Goal: Information Seeking & Learning: Compare options

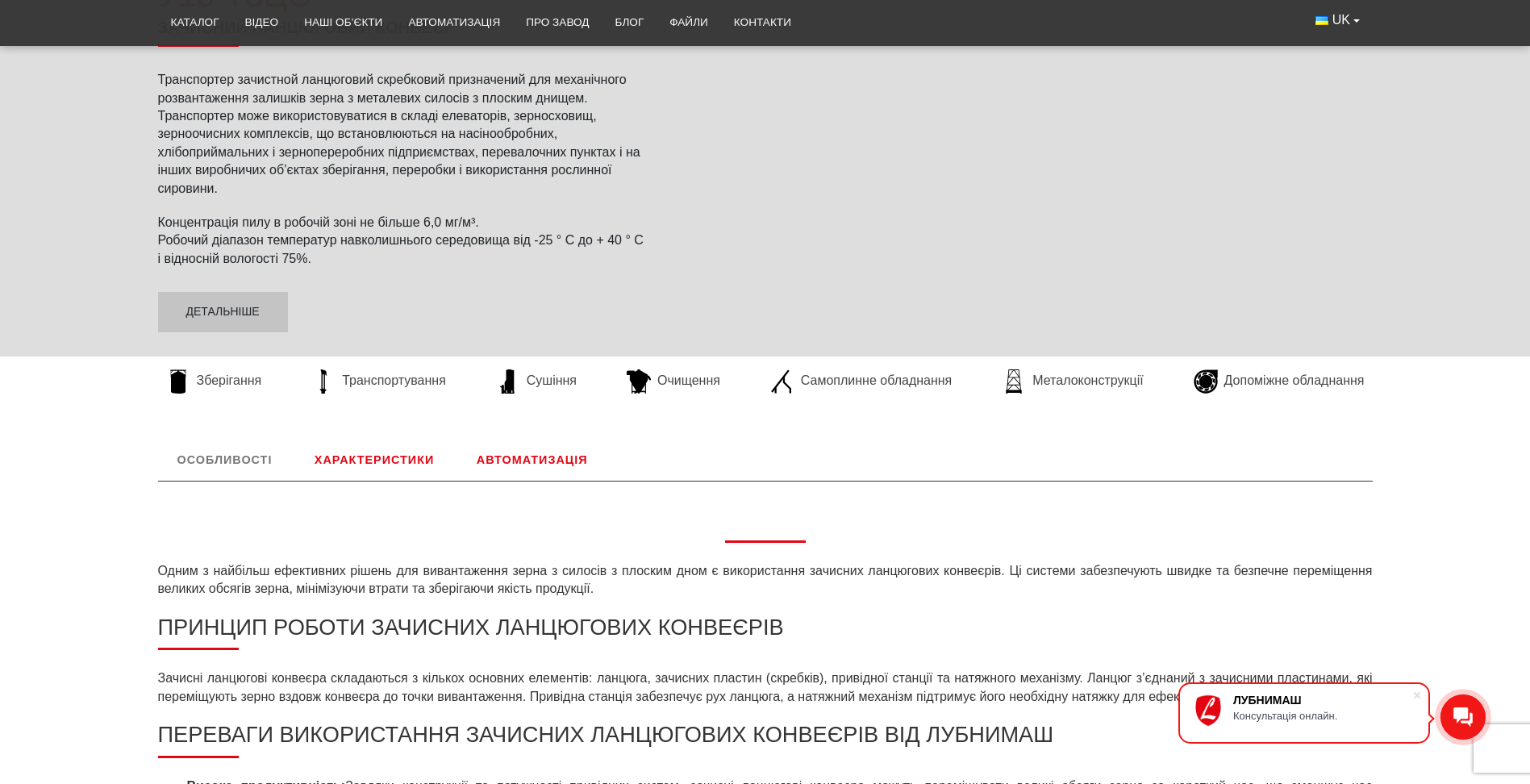
click at [408, 458] on link "Характеристики" at bounding box center [374, 459] width 158 height 42
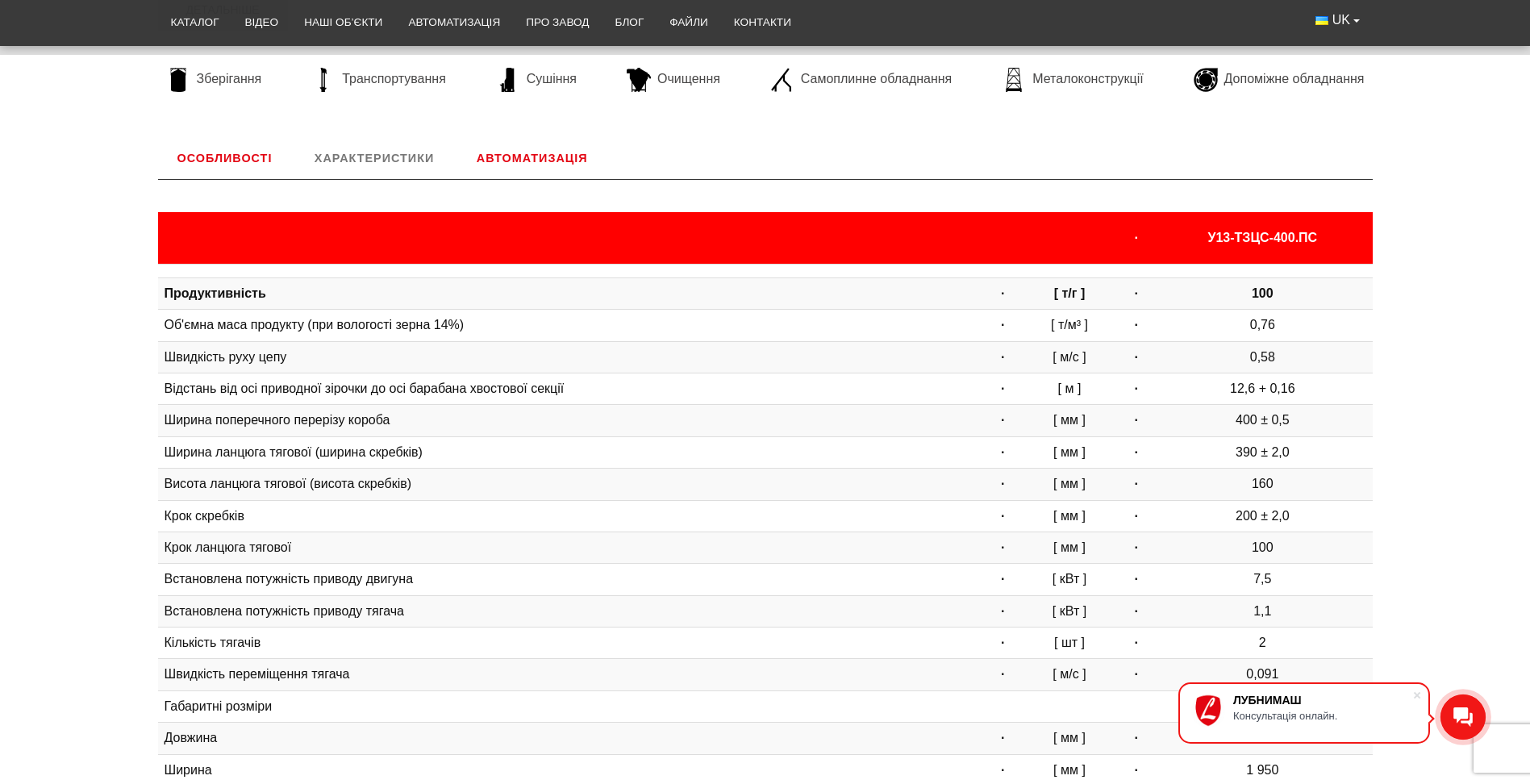
scroll to position [463, 0]
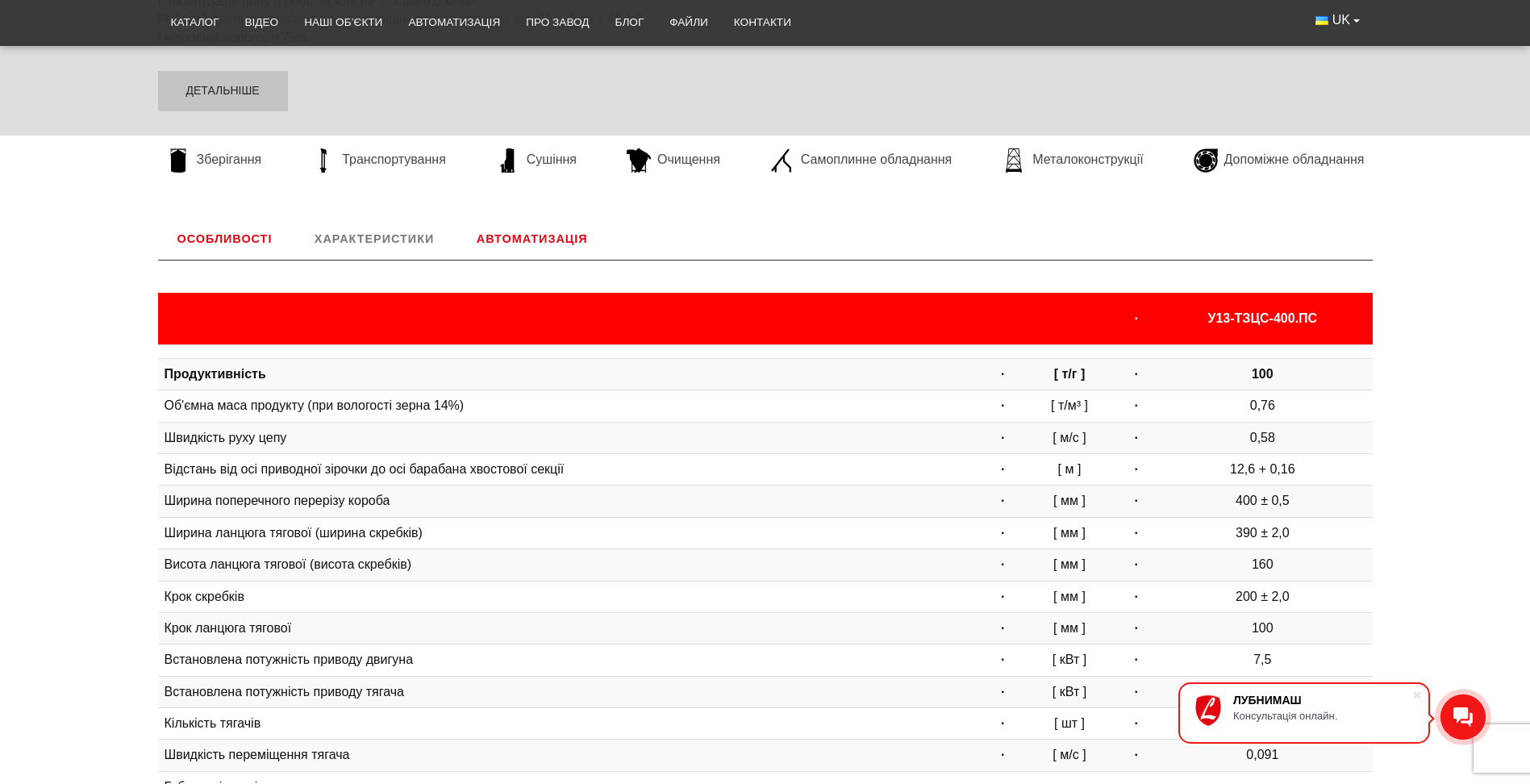
click at [525, 230] on link "Автоматизація" at bounding box center [532, 239] width 150 height 42
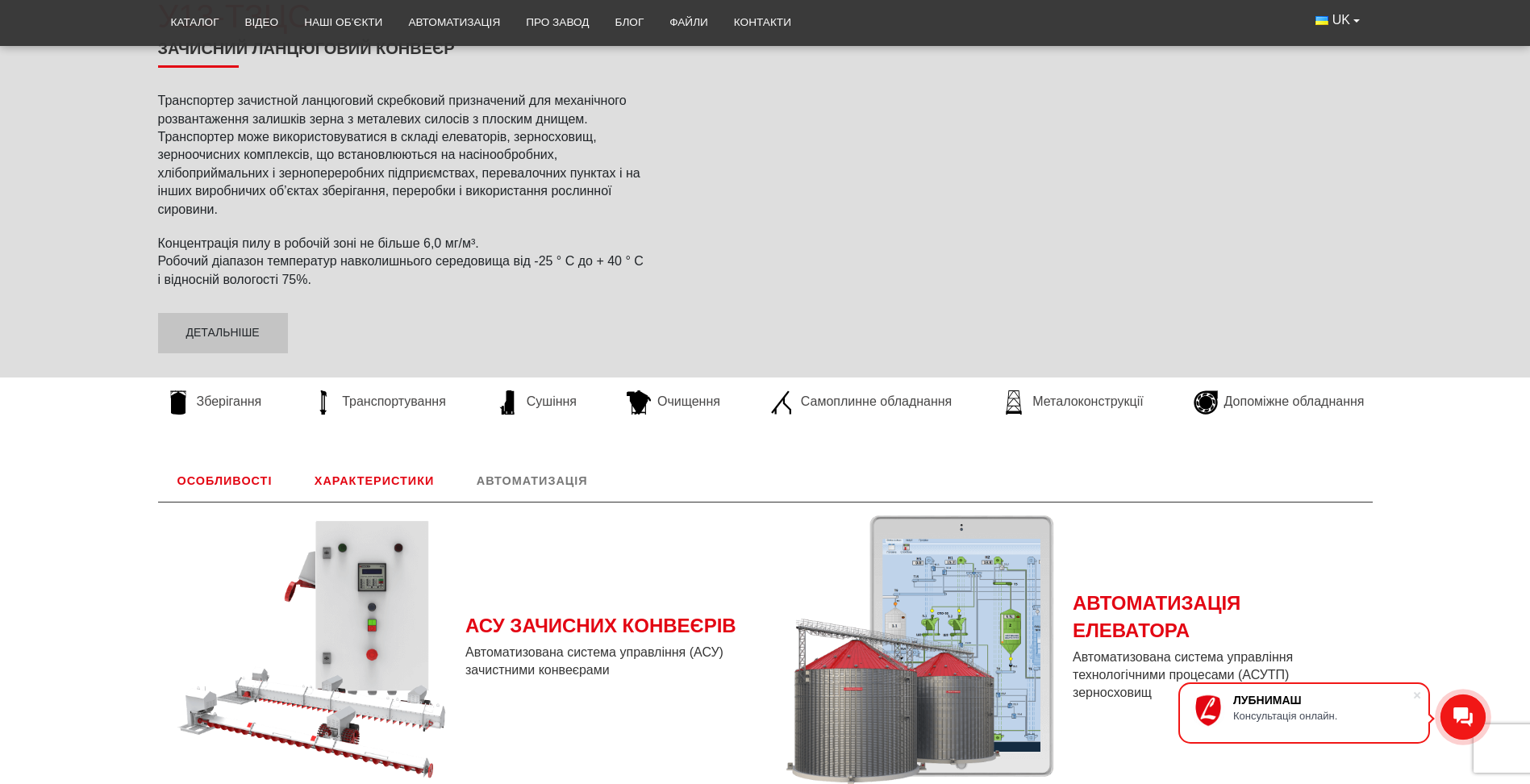
scroll to position [0, 0]
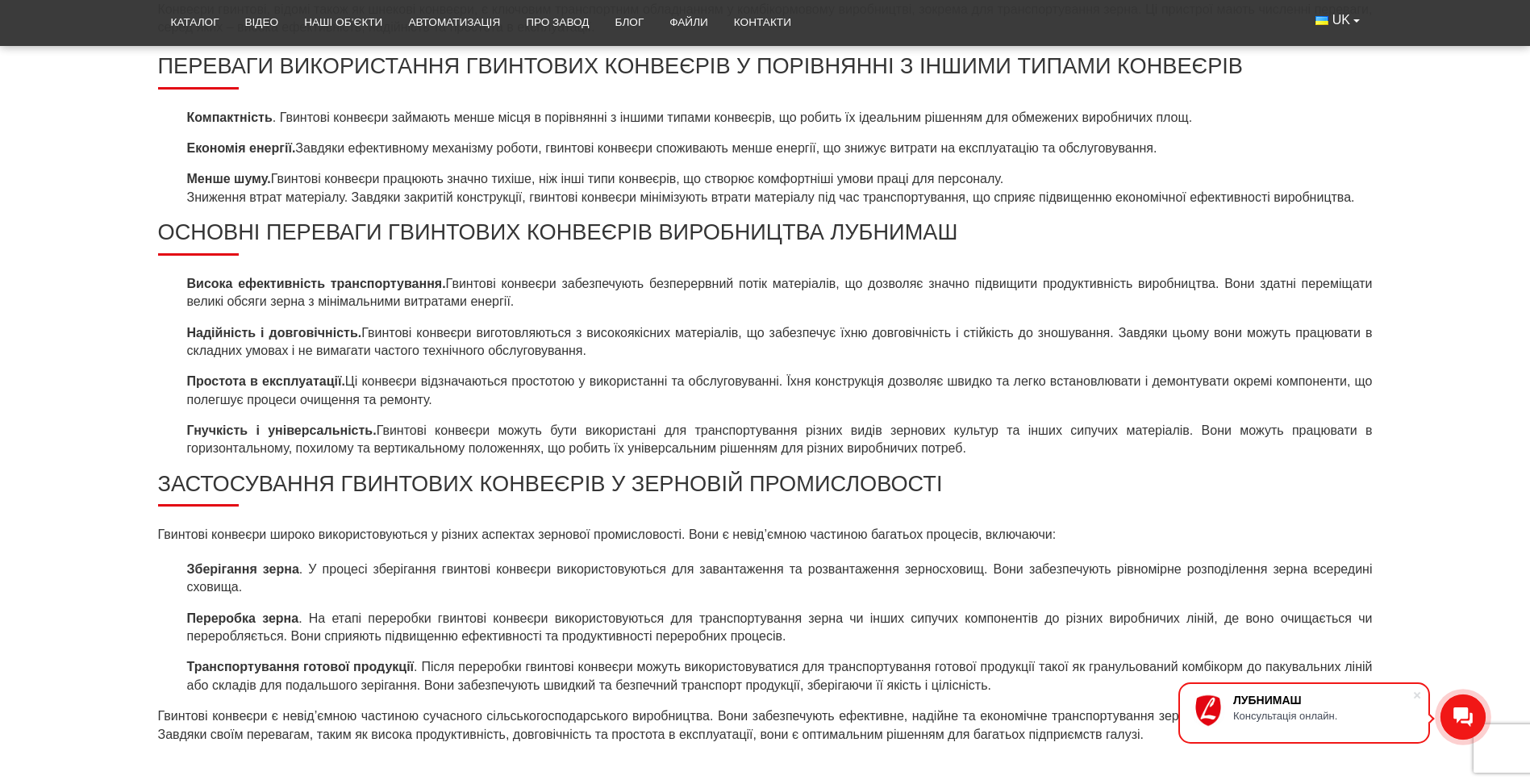
scroll to position [242, 0]
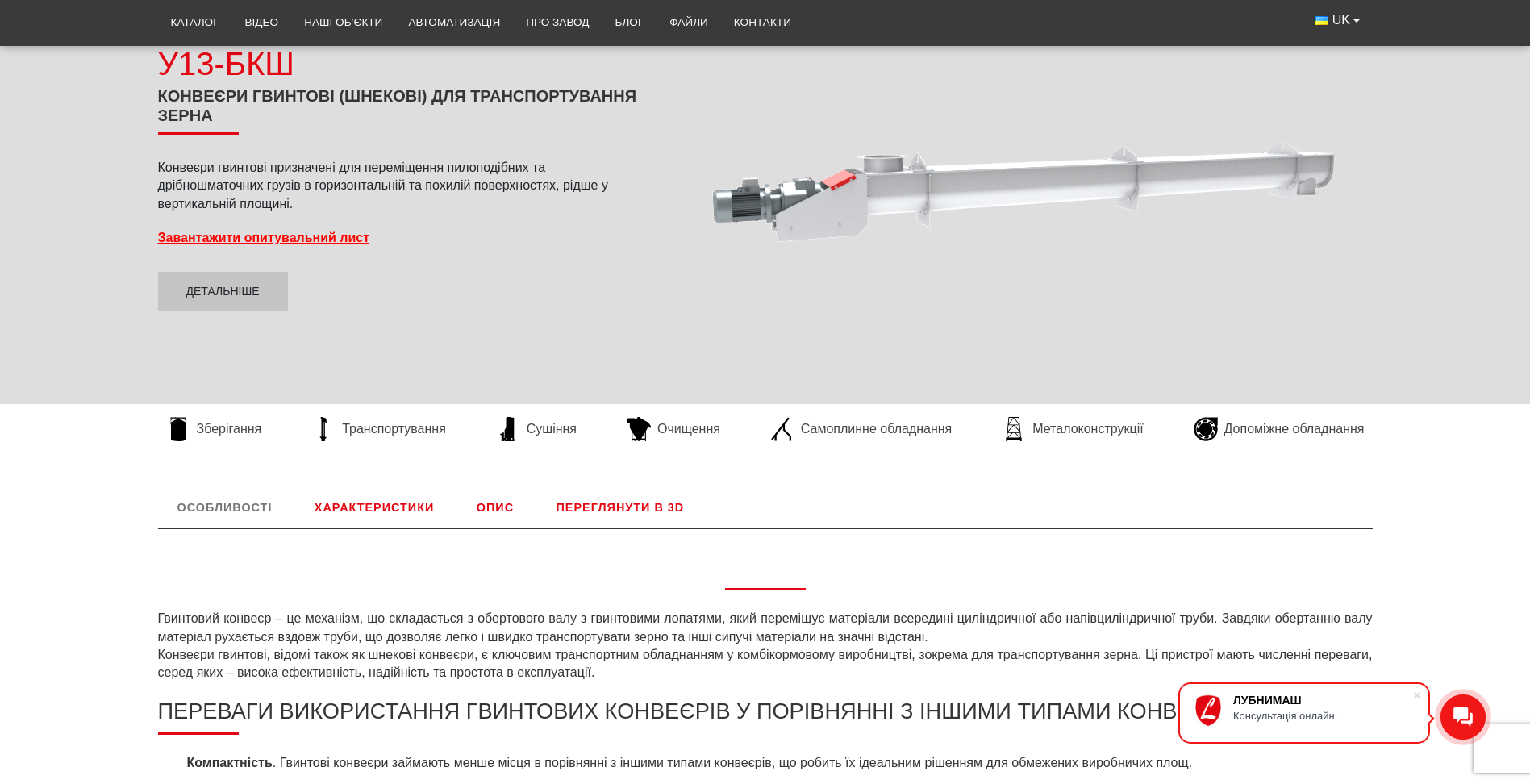
click at [401, 510] on link "Характеристики" at bounding box center [374, 507] width 158 height 42
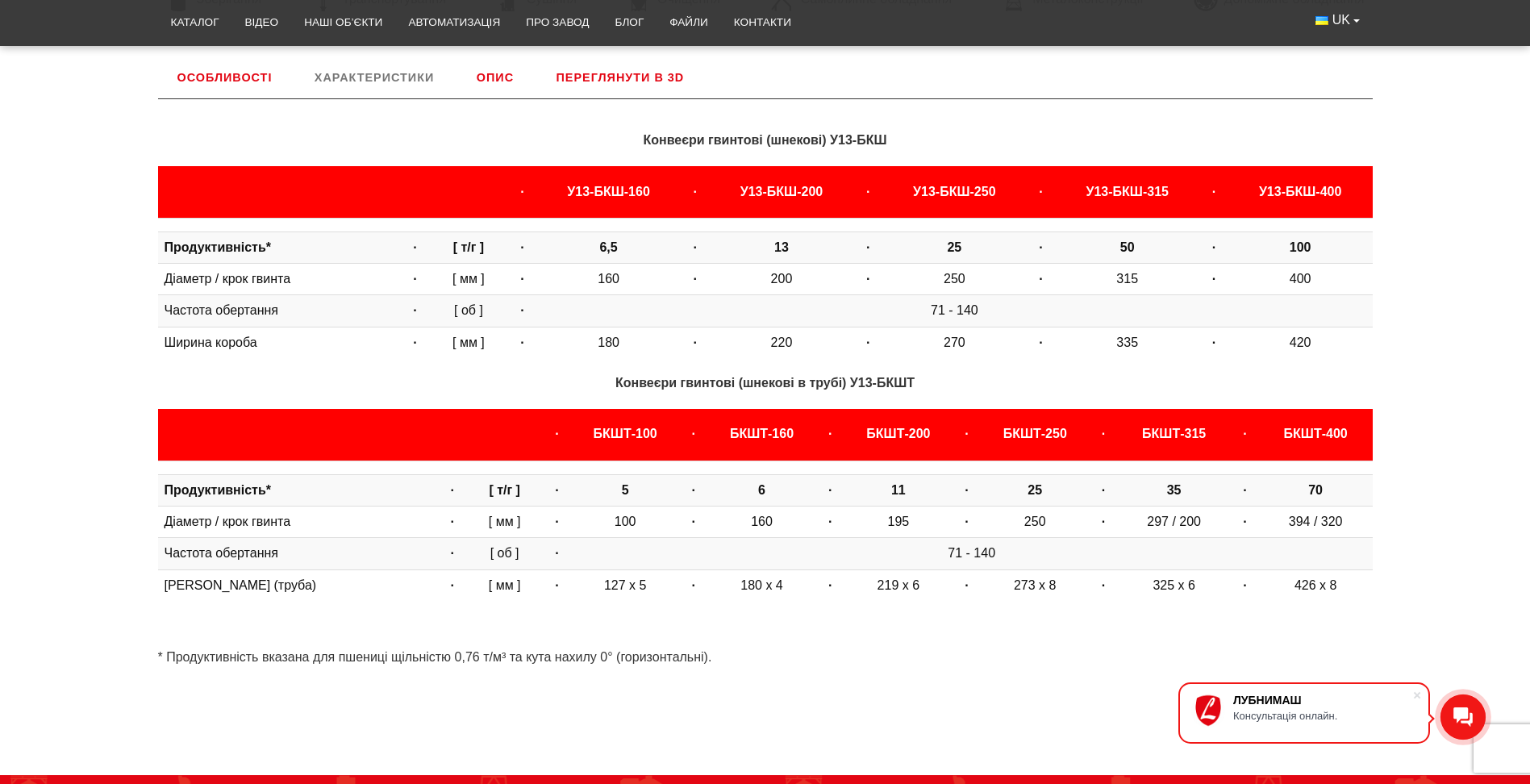
scroll to position [591, 0]
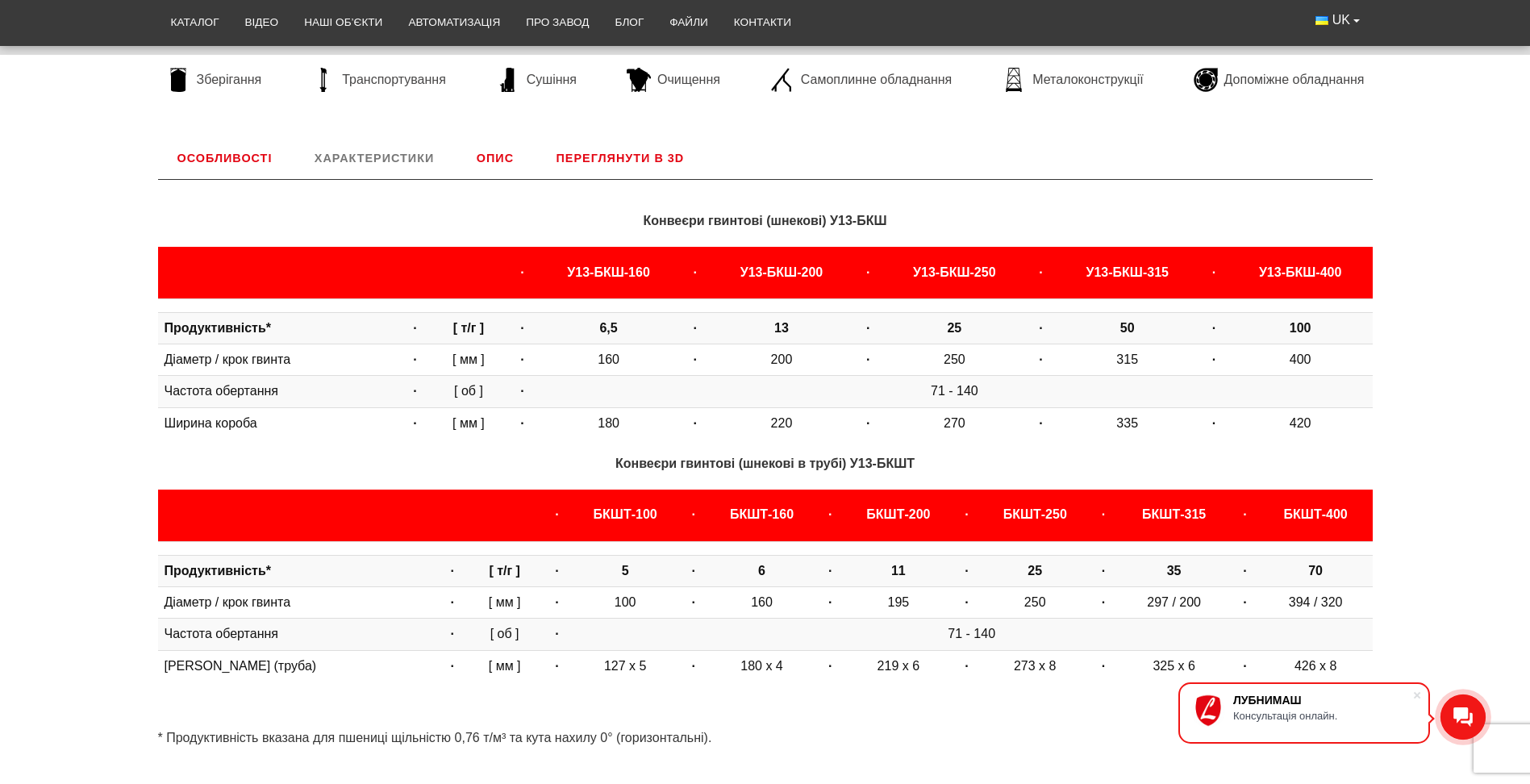
click at [518, 157] on link "Опис" at bounding box center [494, 158] width 76 height 42
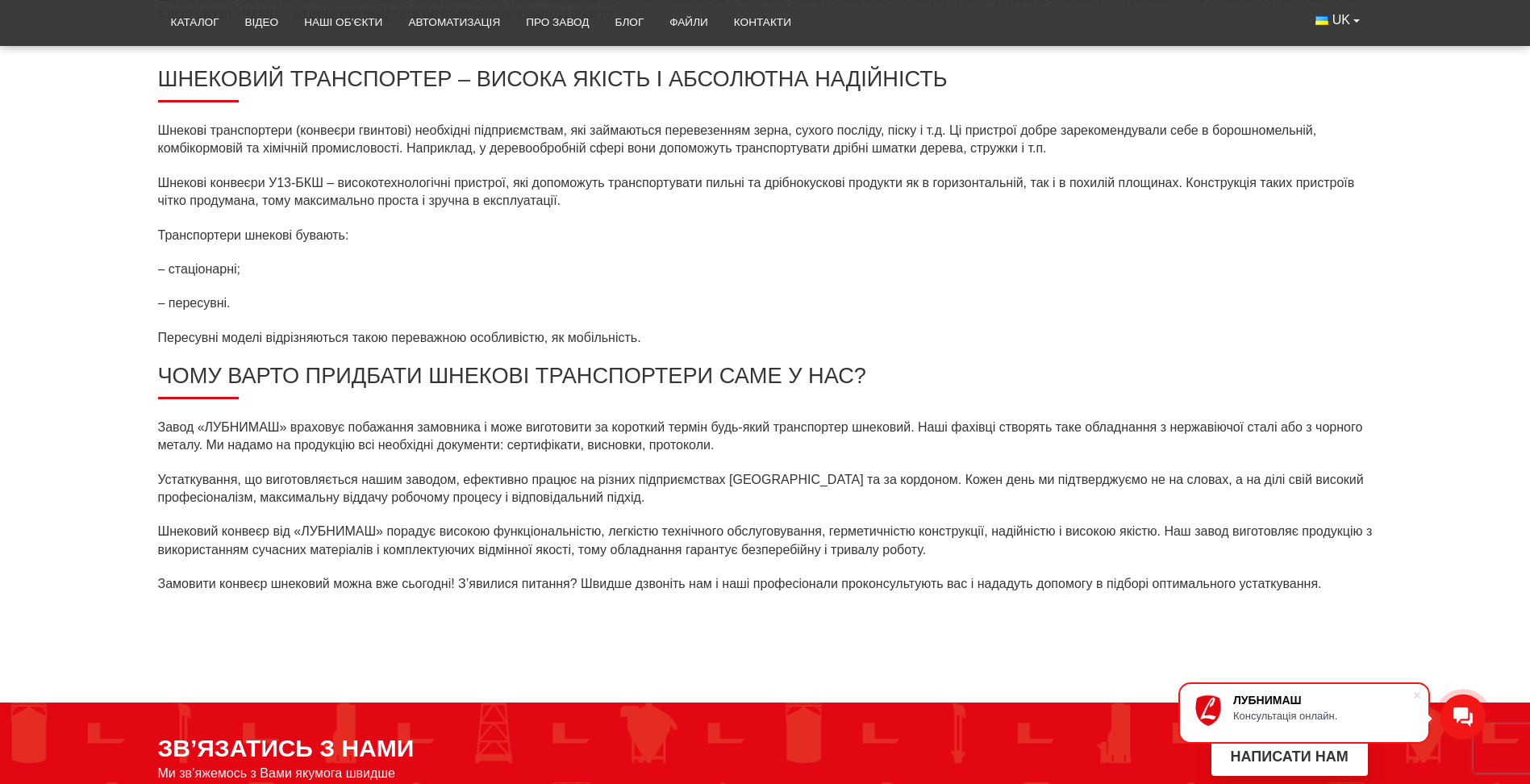
scroll to position [484, 0]
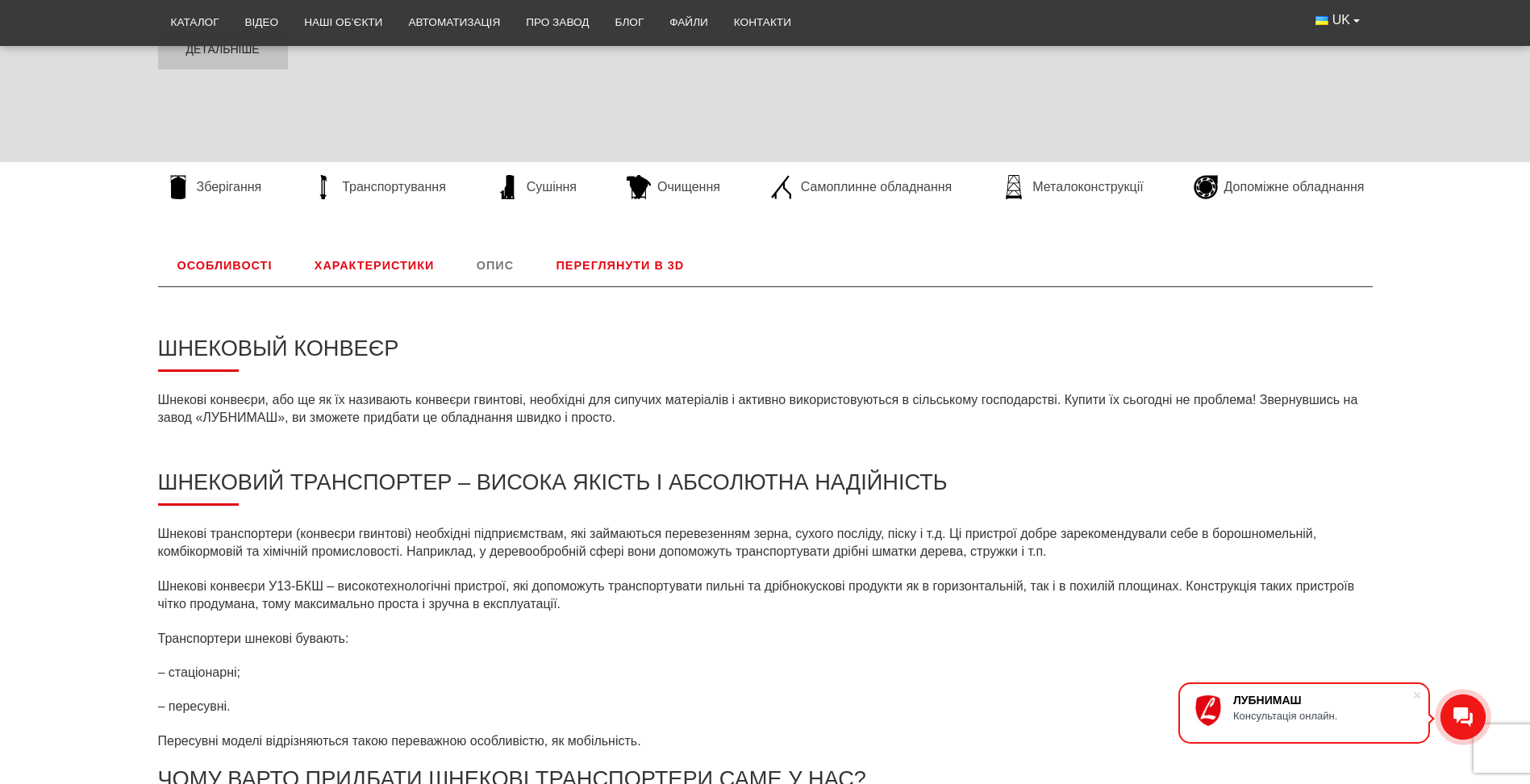
click at [586, 265] on link "Переглянути в 3D" at bounding box center [620, 265] width 167 height 42
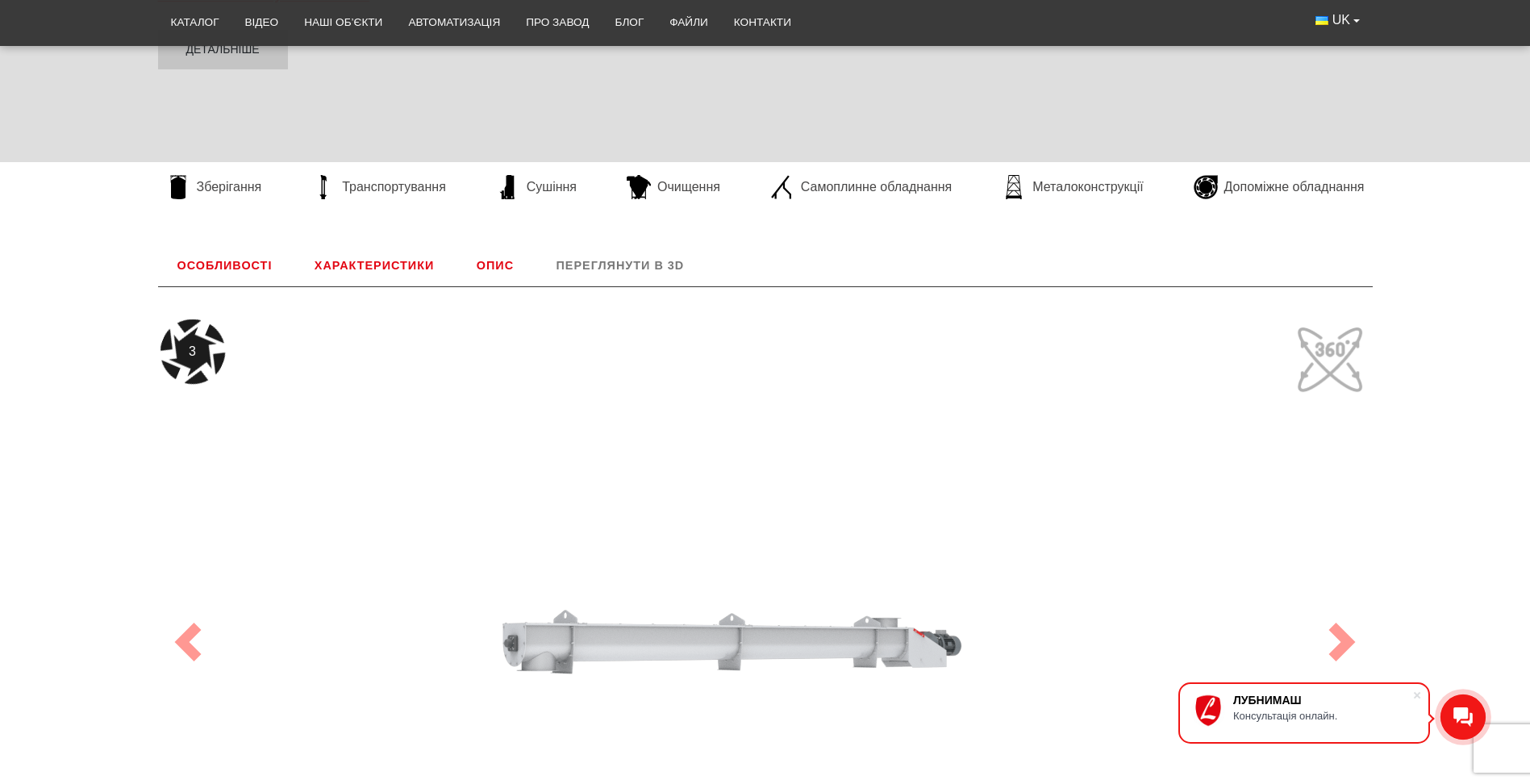
scroll to position [672, 0]
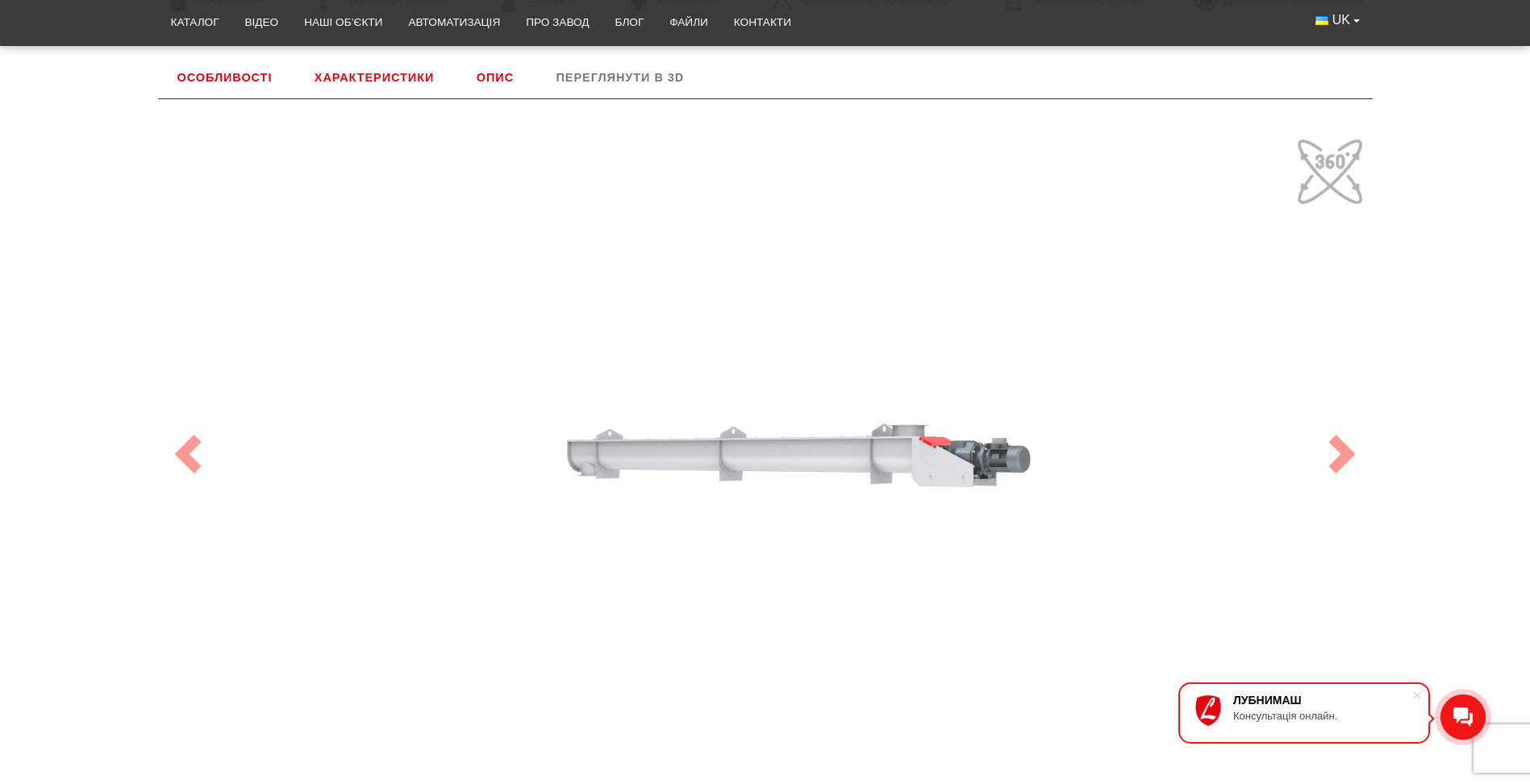
drag, startPoint x: 814, startPoint y: 511, endPoint x: 685, endPoint y: 520, distance: 129.3
click at [685, 520] on div "100" at bounding box center [765, 454] width 1210 height 645
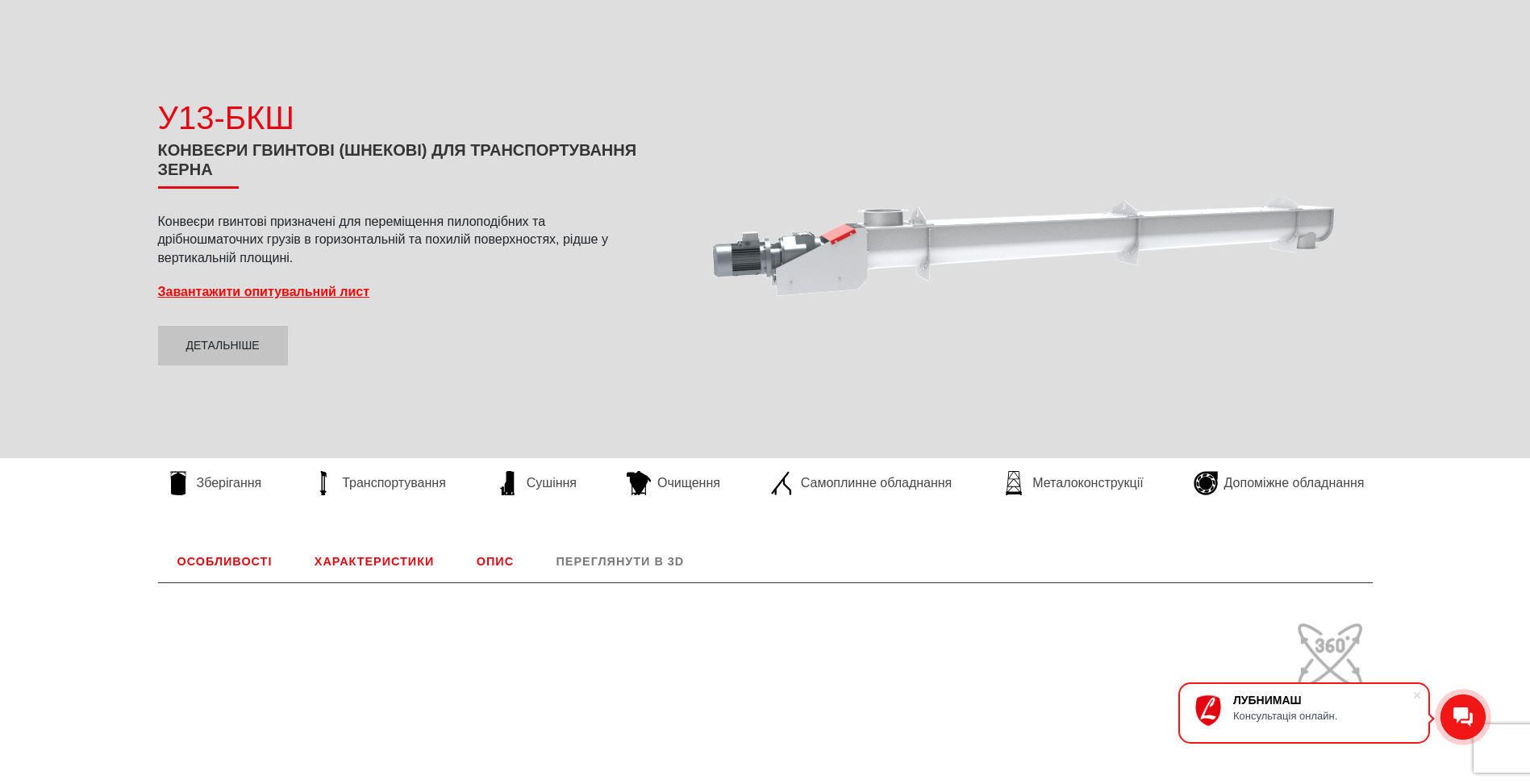
scroll to position [0, 0]
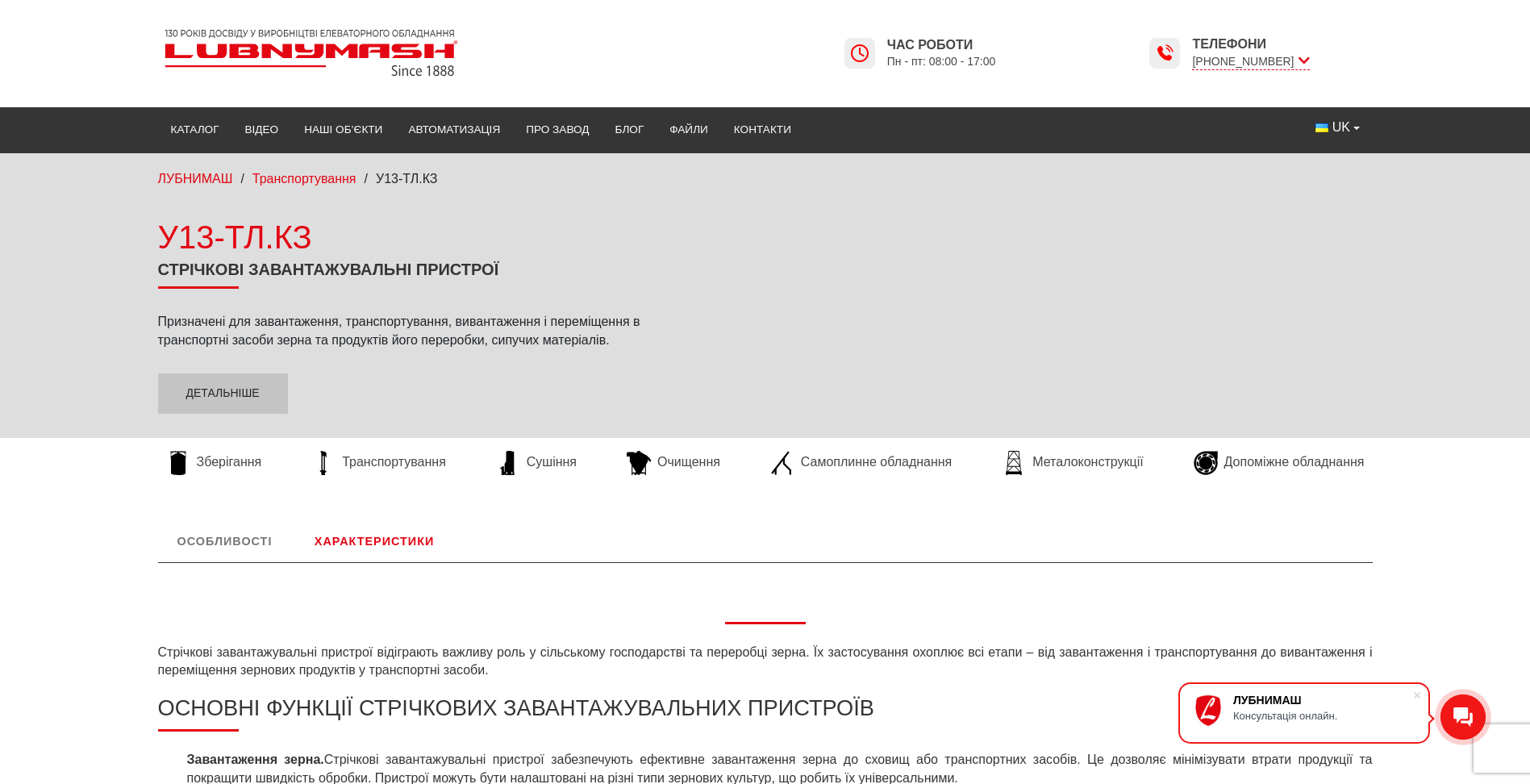
click at [251, 536] on link "Особливості" at bounding box center [224, 541] width 134 height 42
click at [251, 547] on link "Особливості" at bounding box center [224, 541] width 134 height 42
click at [343, 538] on link "Характеристики" at bounding box center [374, 541] width 158 height 42
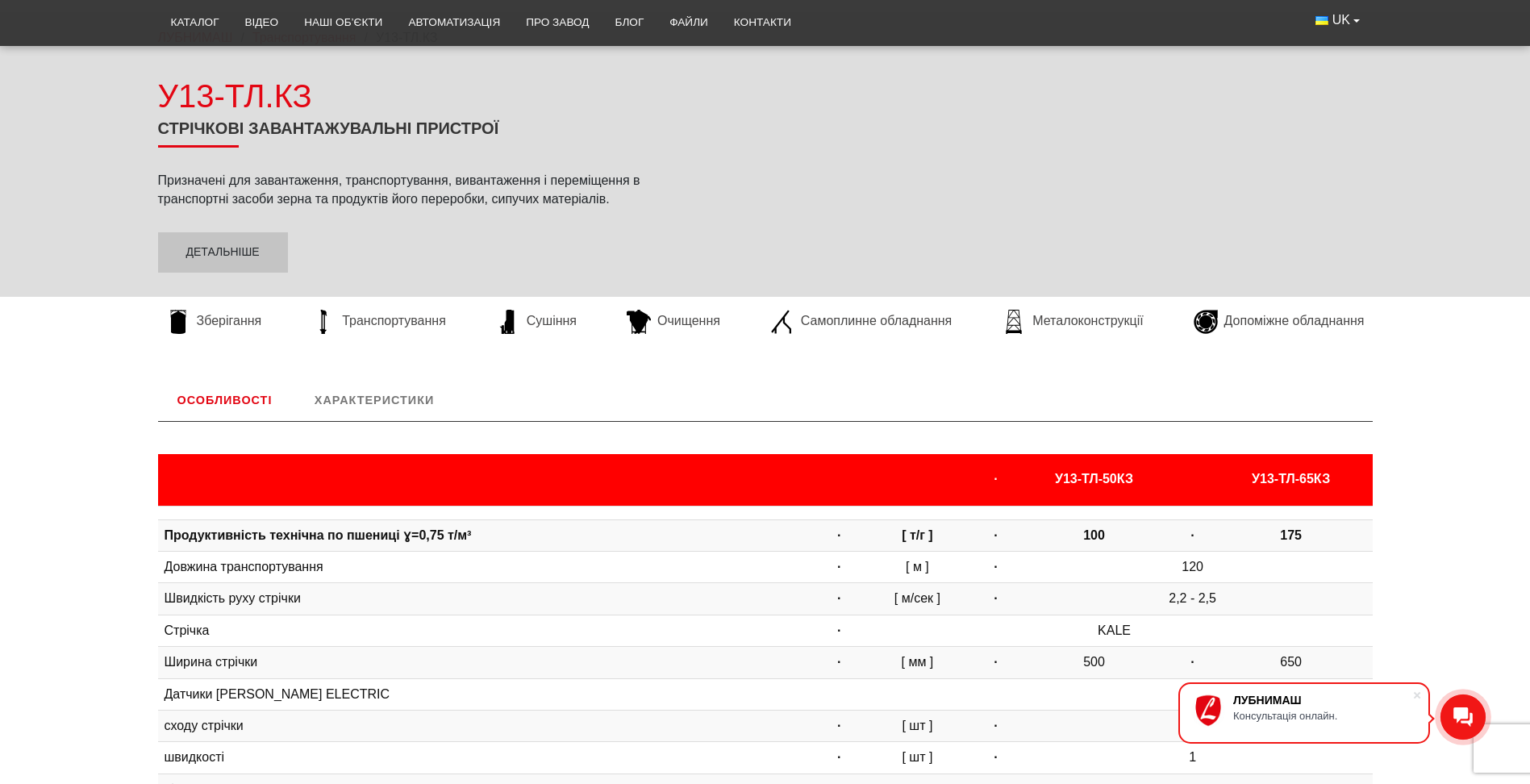
click at [238, 398] on link "Особливості" at bounding box center [224, 400] width 134 height 42
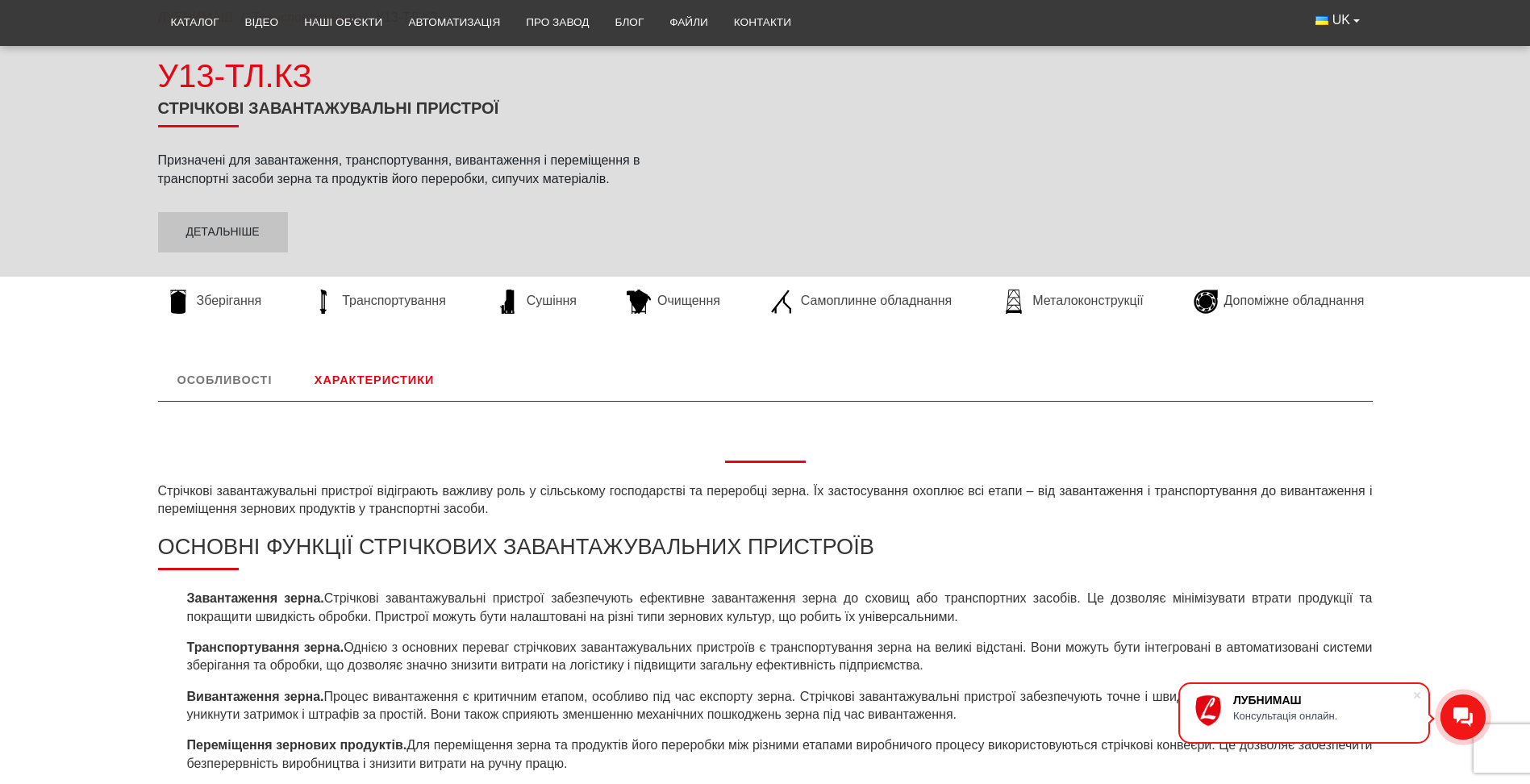
click at [374, 377] on link "Характеристики" at bounding box center [374, 380] width 158 height 42
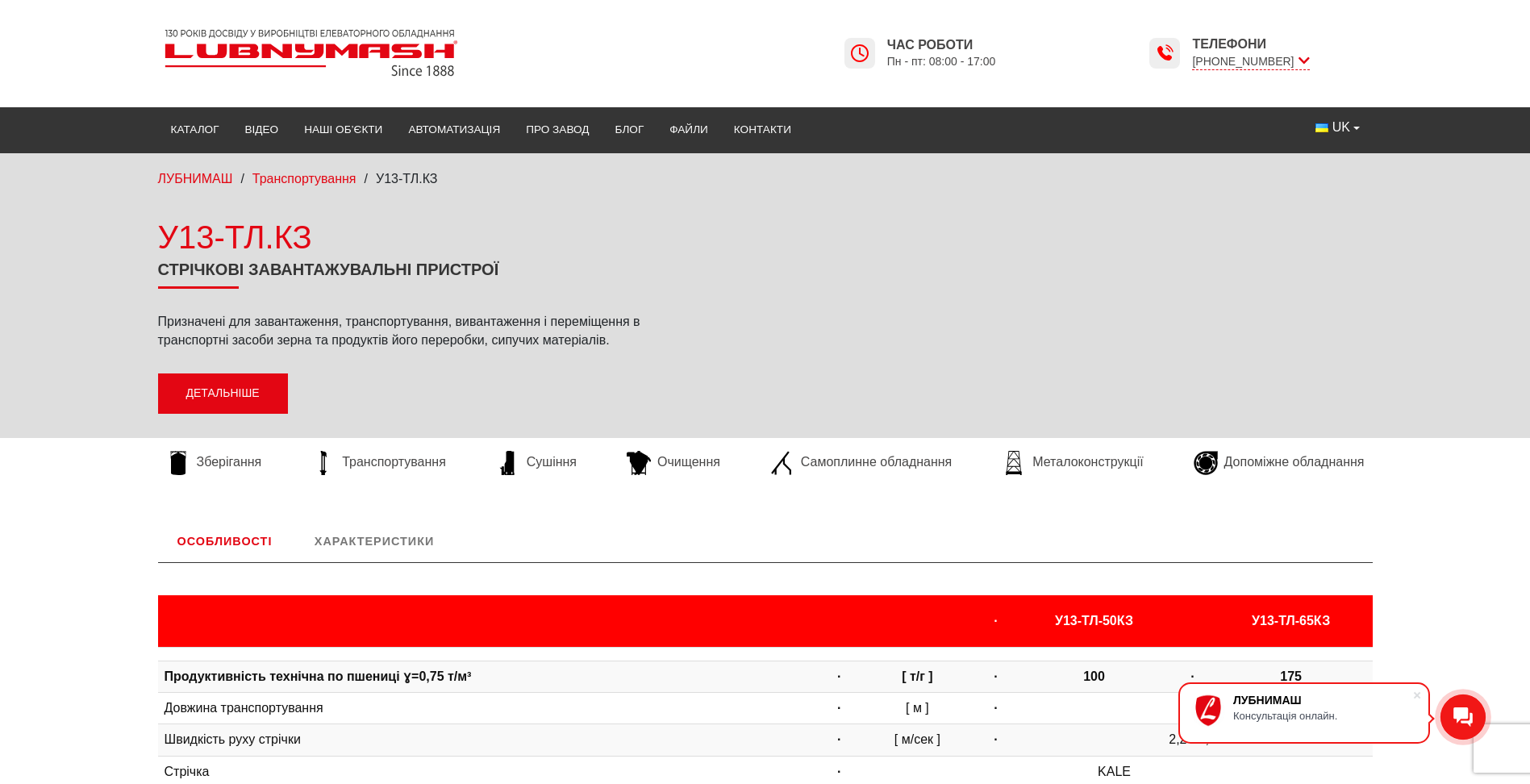
click at [275, 397] on link "Детальніше" at bounding box center [222, 394] width 129 height 40
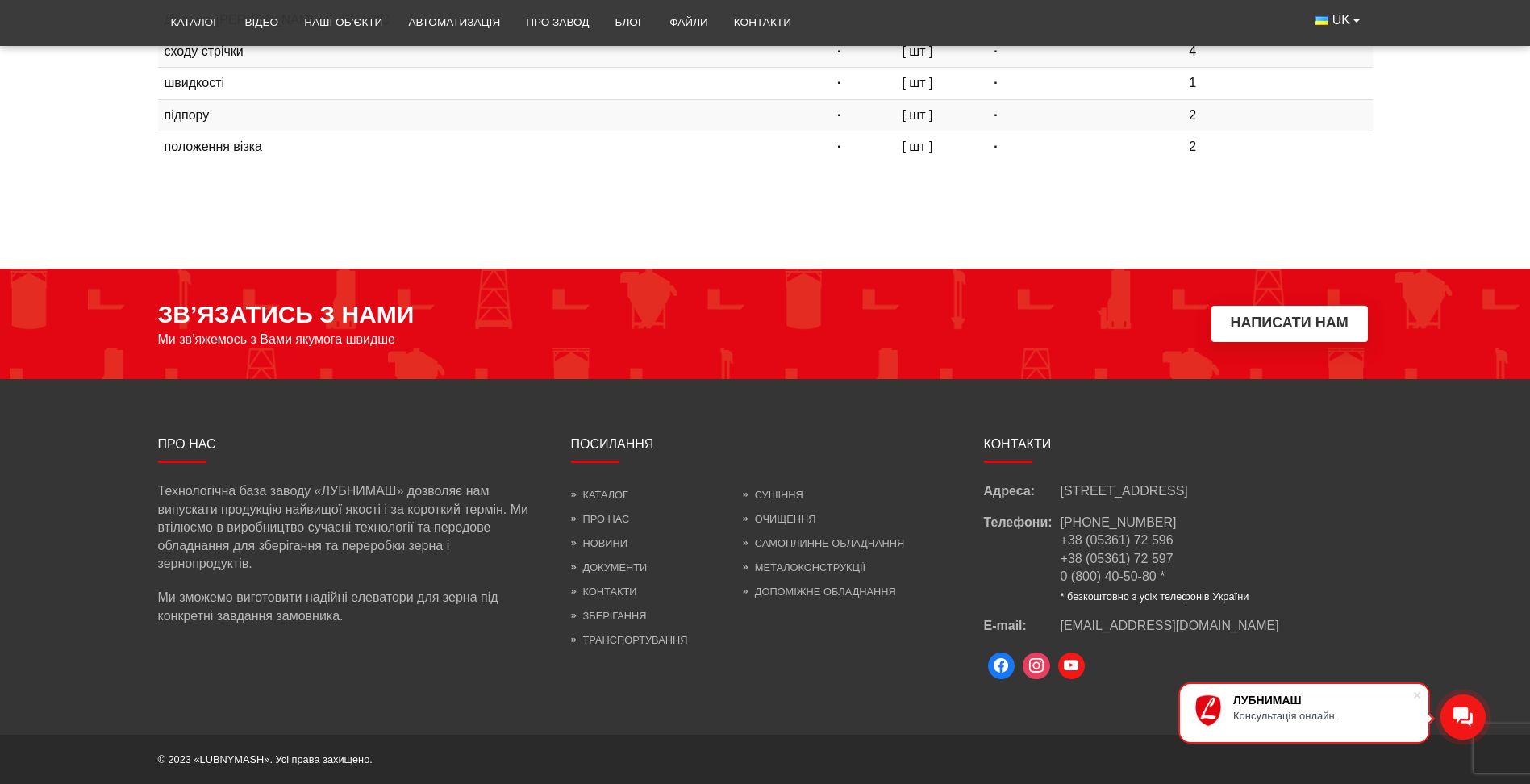
scroll to position [506, 0]
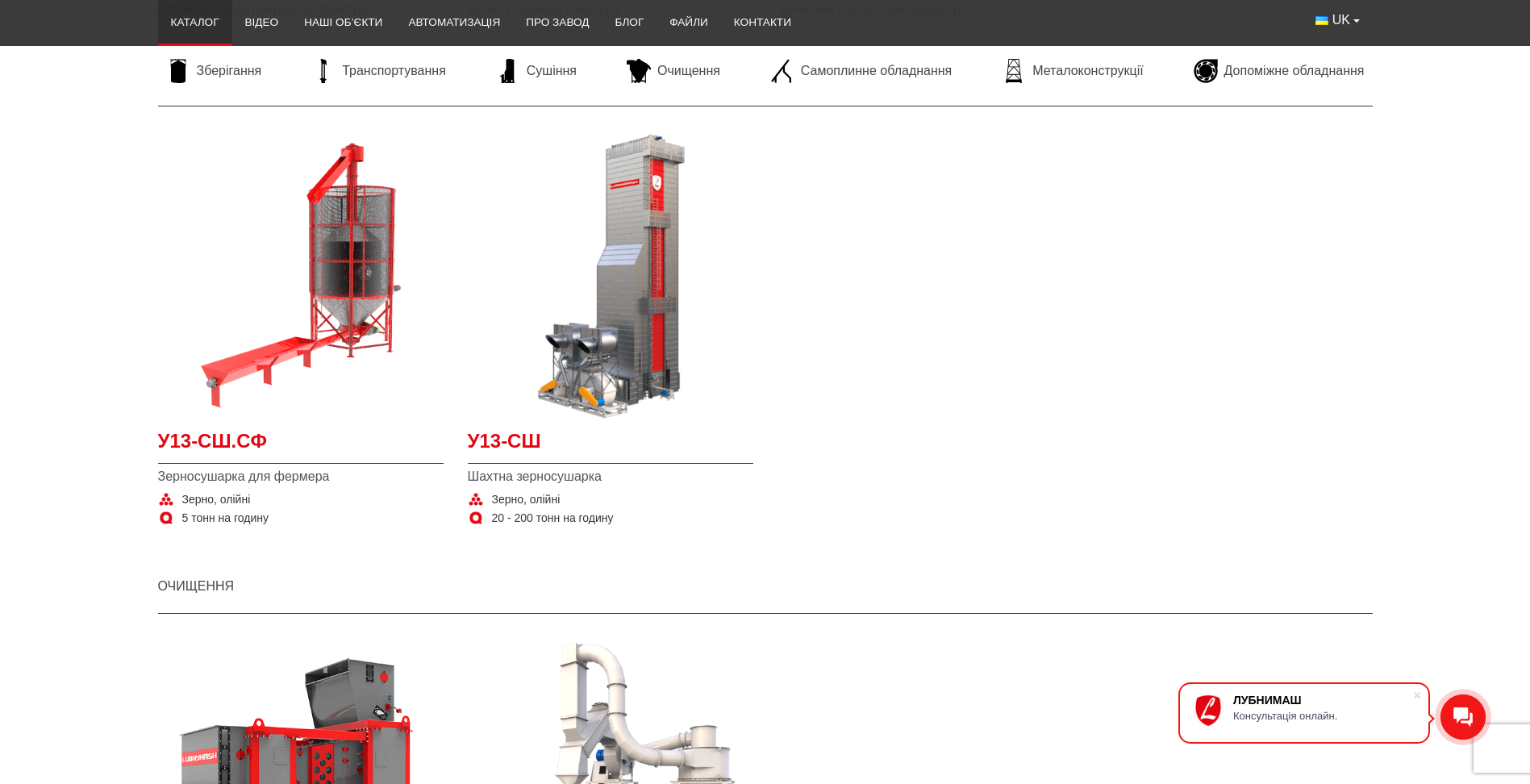
scroll to position [2097, 0]
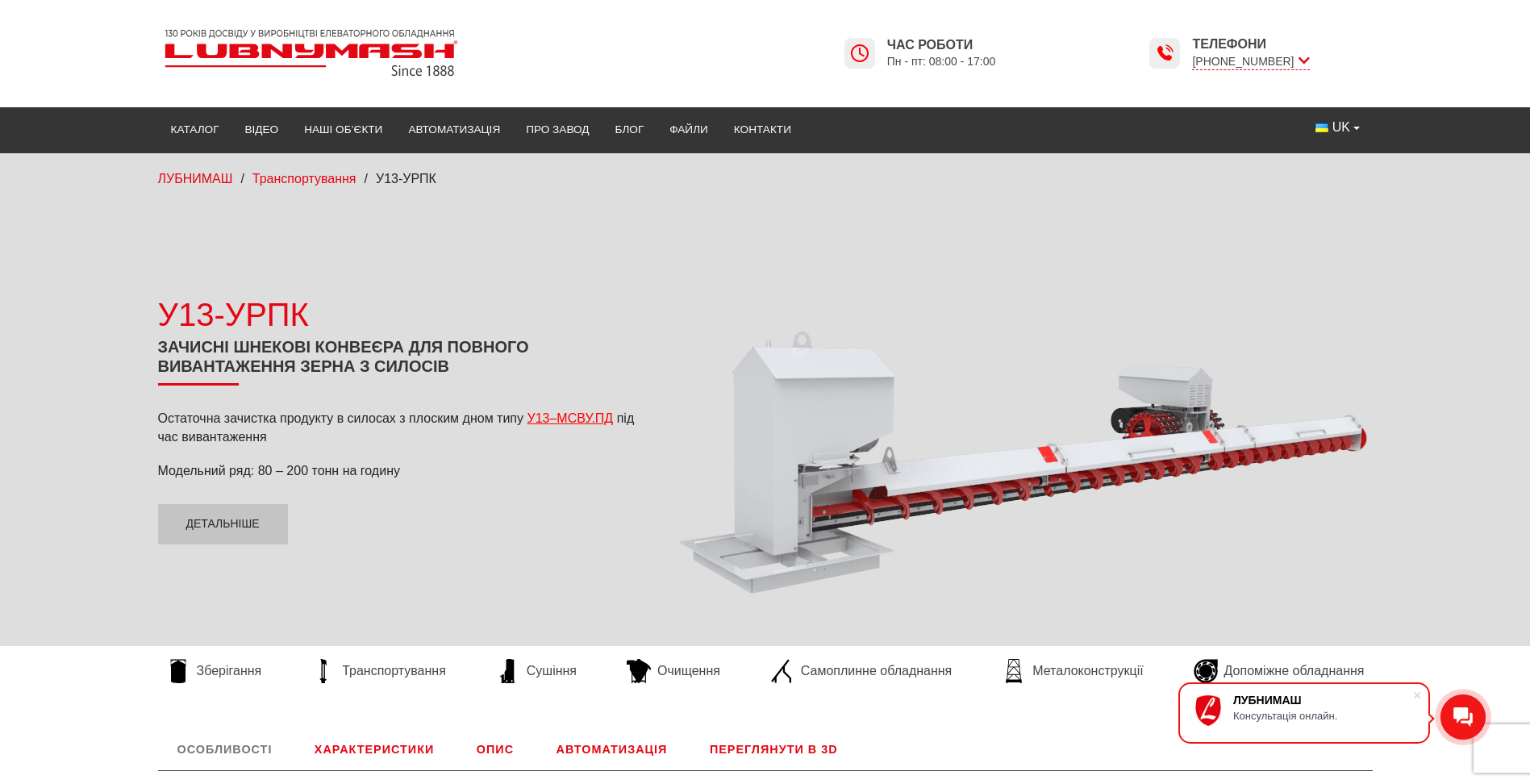
drag, startPoint x: 909, startPoint y: 500, endPoint x: 896, endPoint y: 520, distance: 23.9
click at [896, 520] on div at bounding box center [1023, 418] width 698 height 407
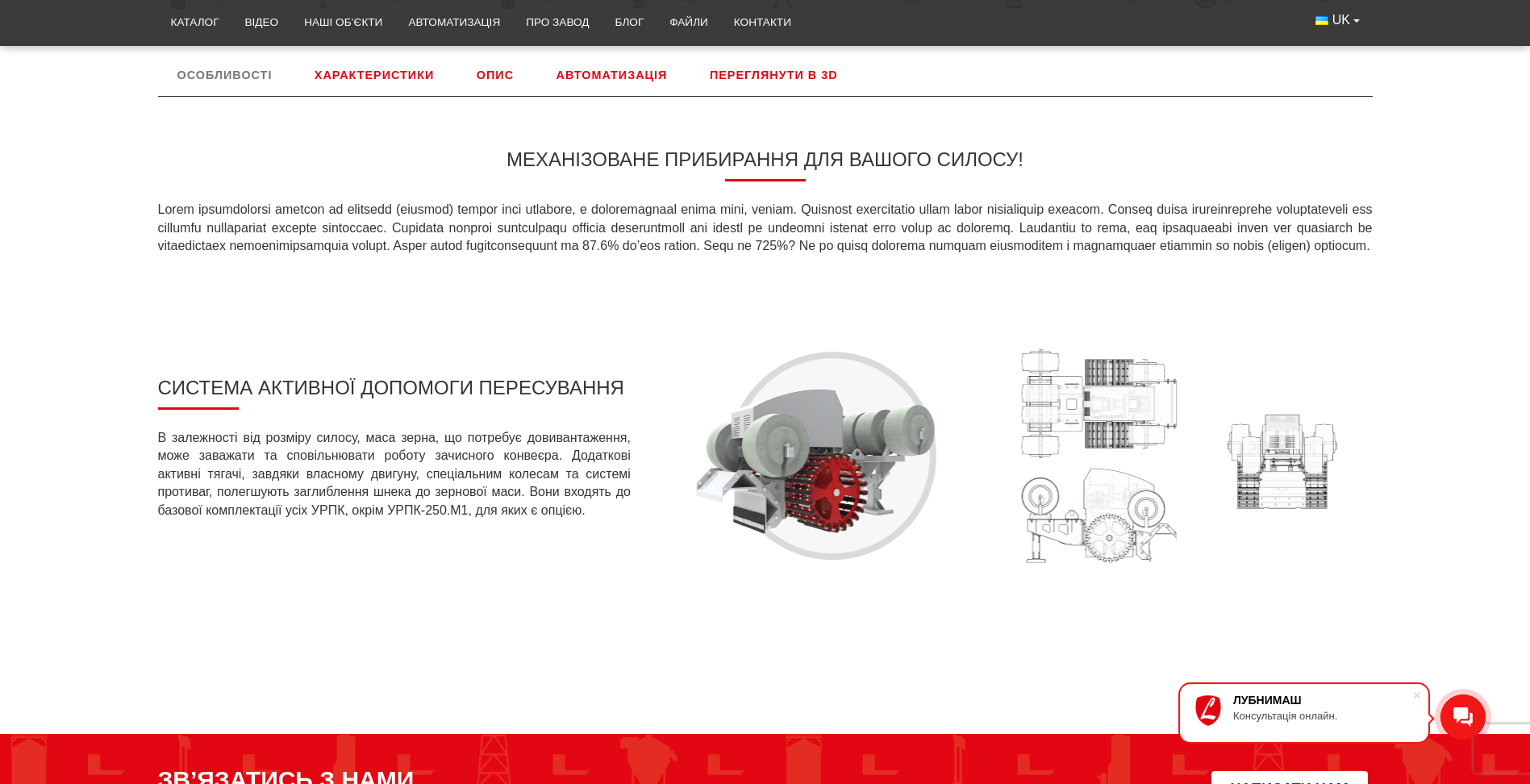
scroll to position [271, 0]
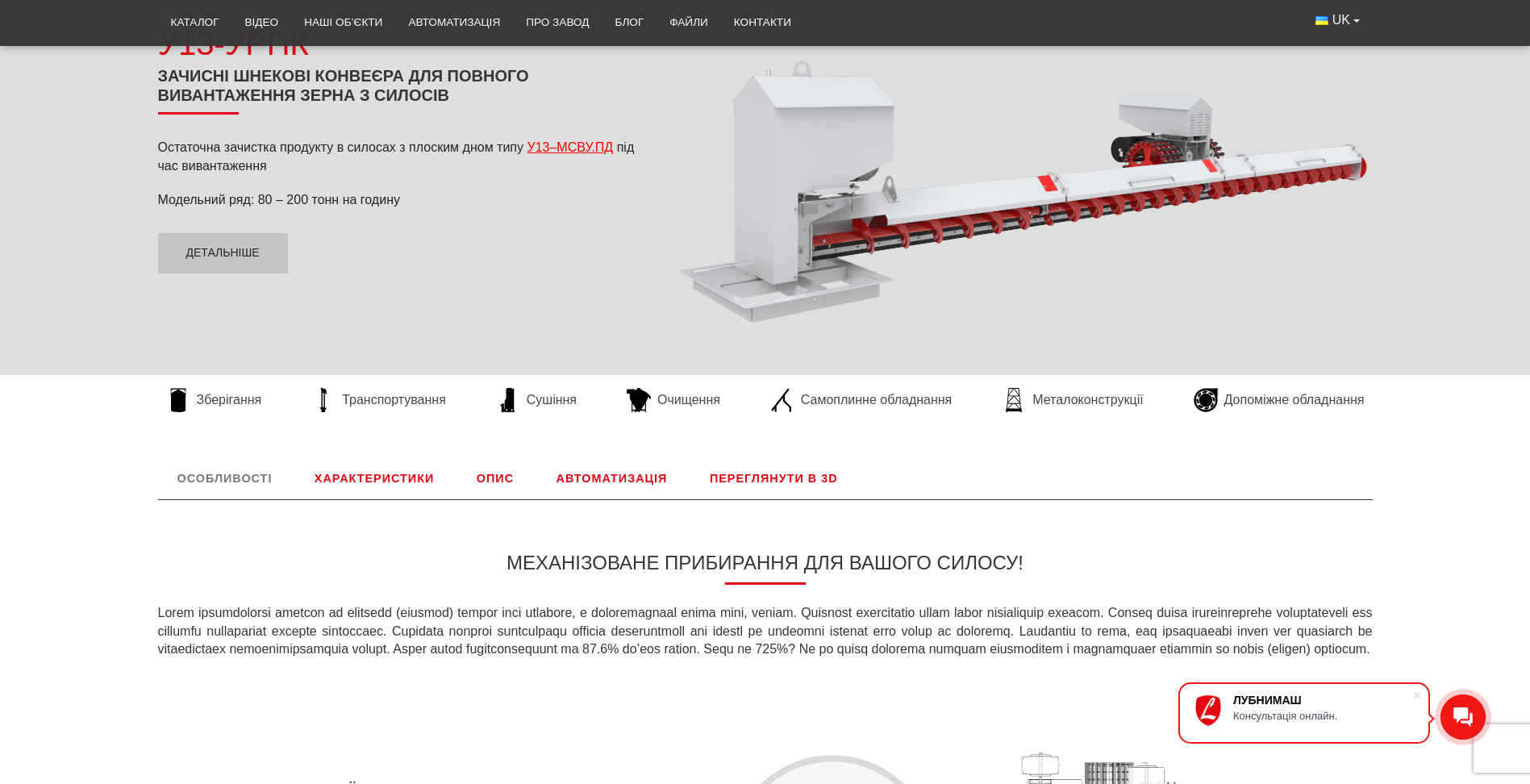
click at [388, 470] on link "Характеристики" at bounding box center [374, 478] width 158 height 42
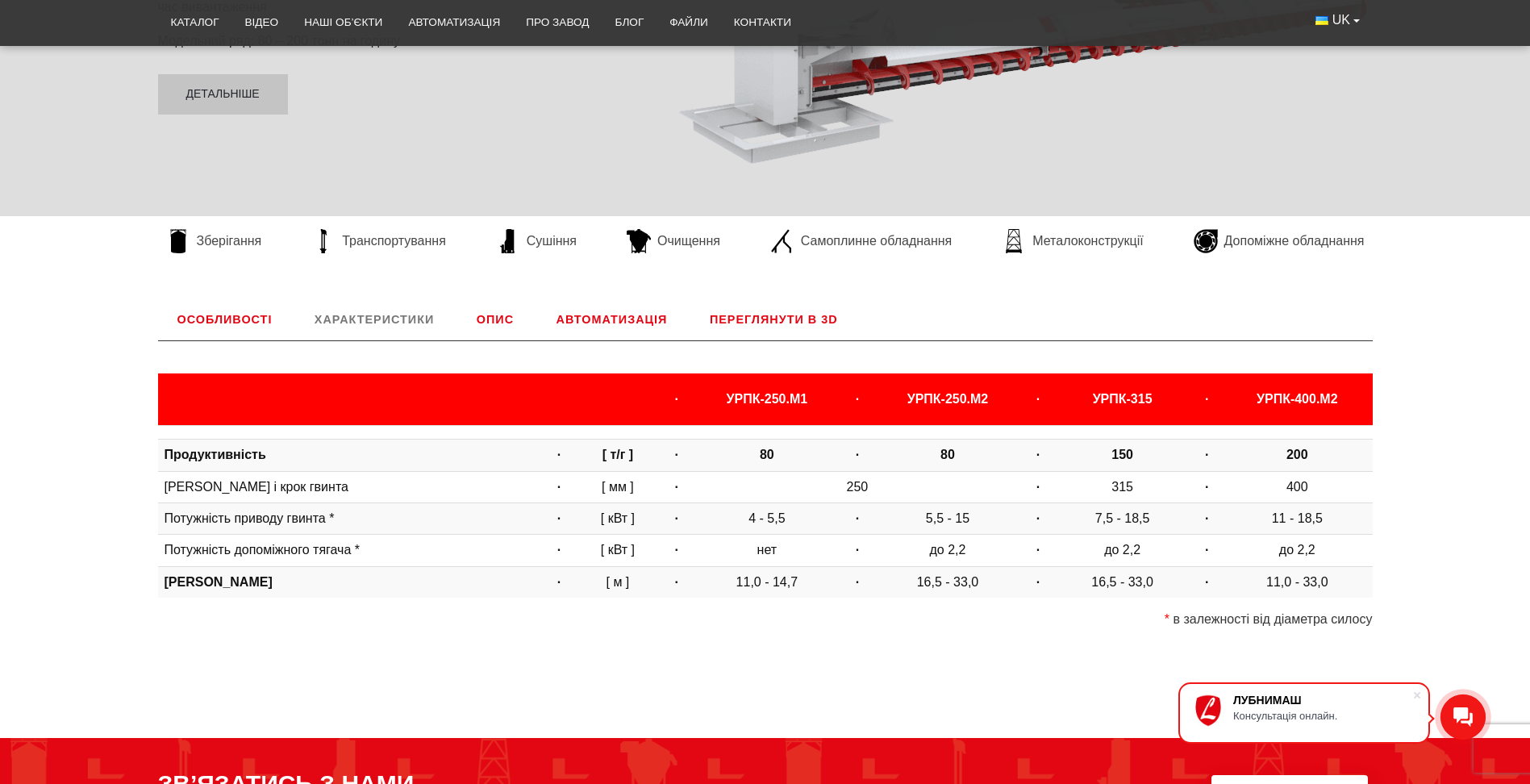
click at [486, 325] on link "Опис" at bounding box center [494, 319] width 76 height 42
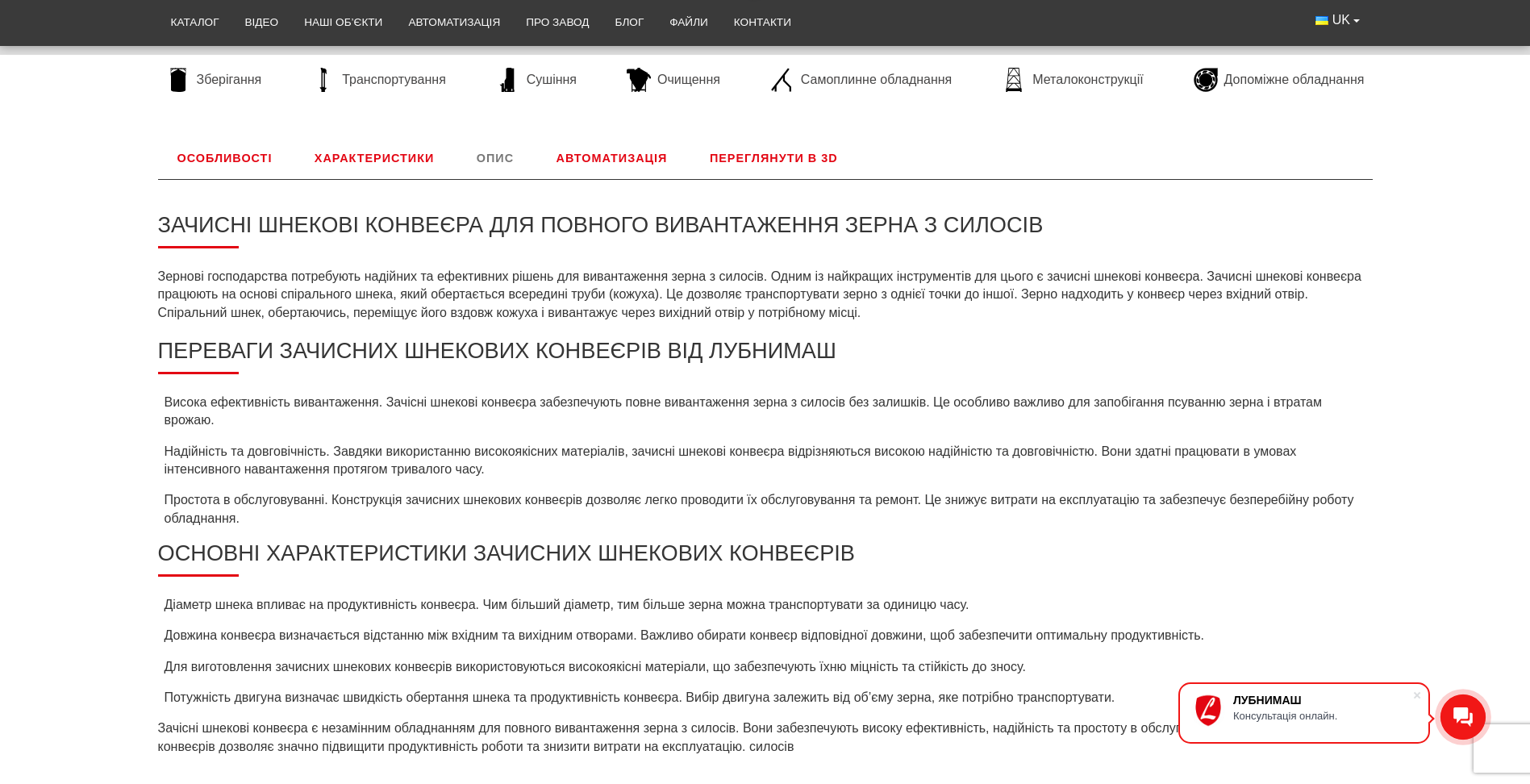
scroll to position [429, 0]
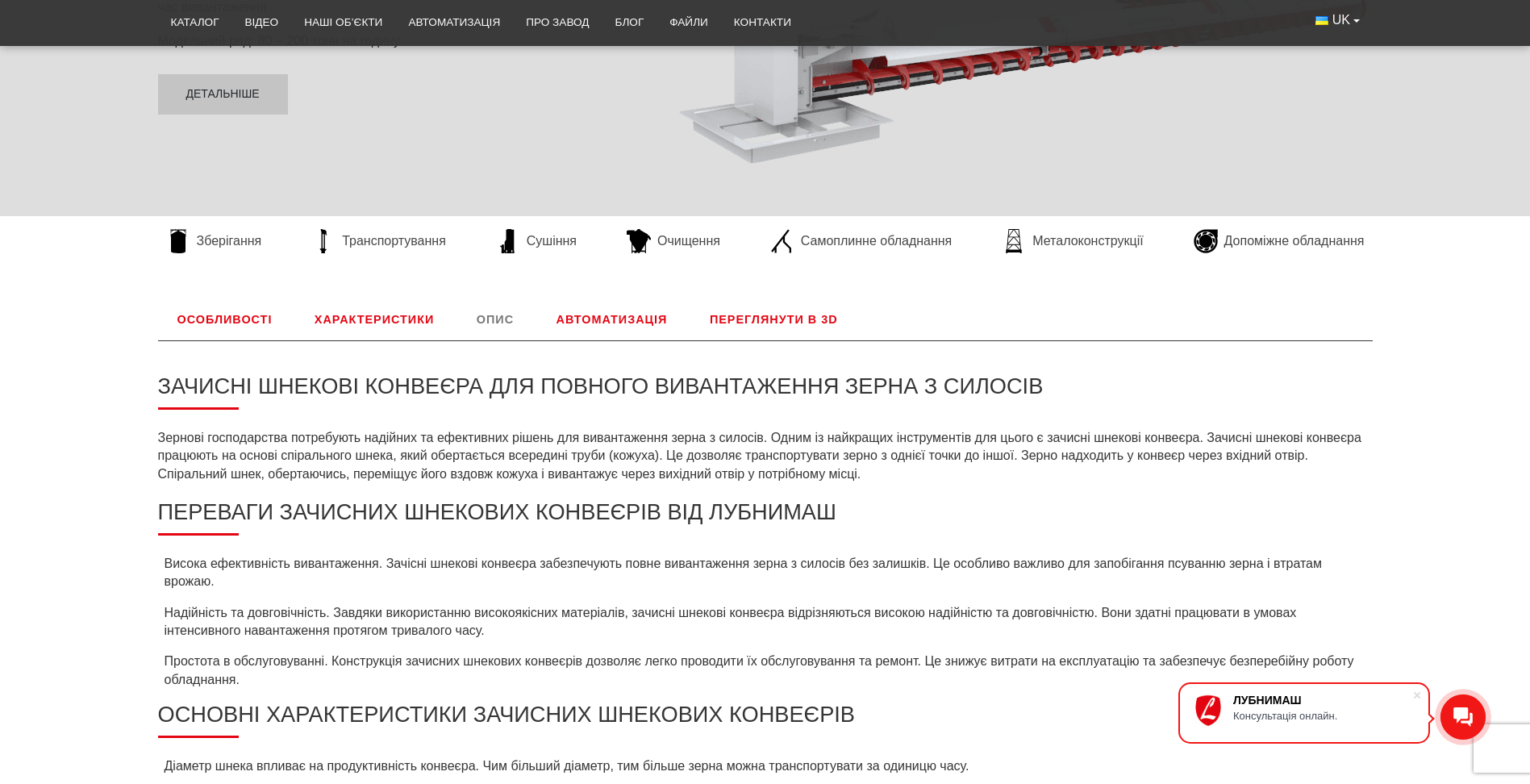
click at [647, 317] on link "Автоматизація" at bounding box center [612, 319] width 150 height 42
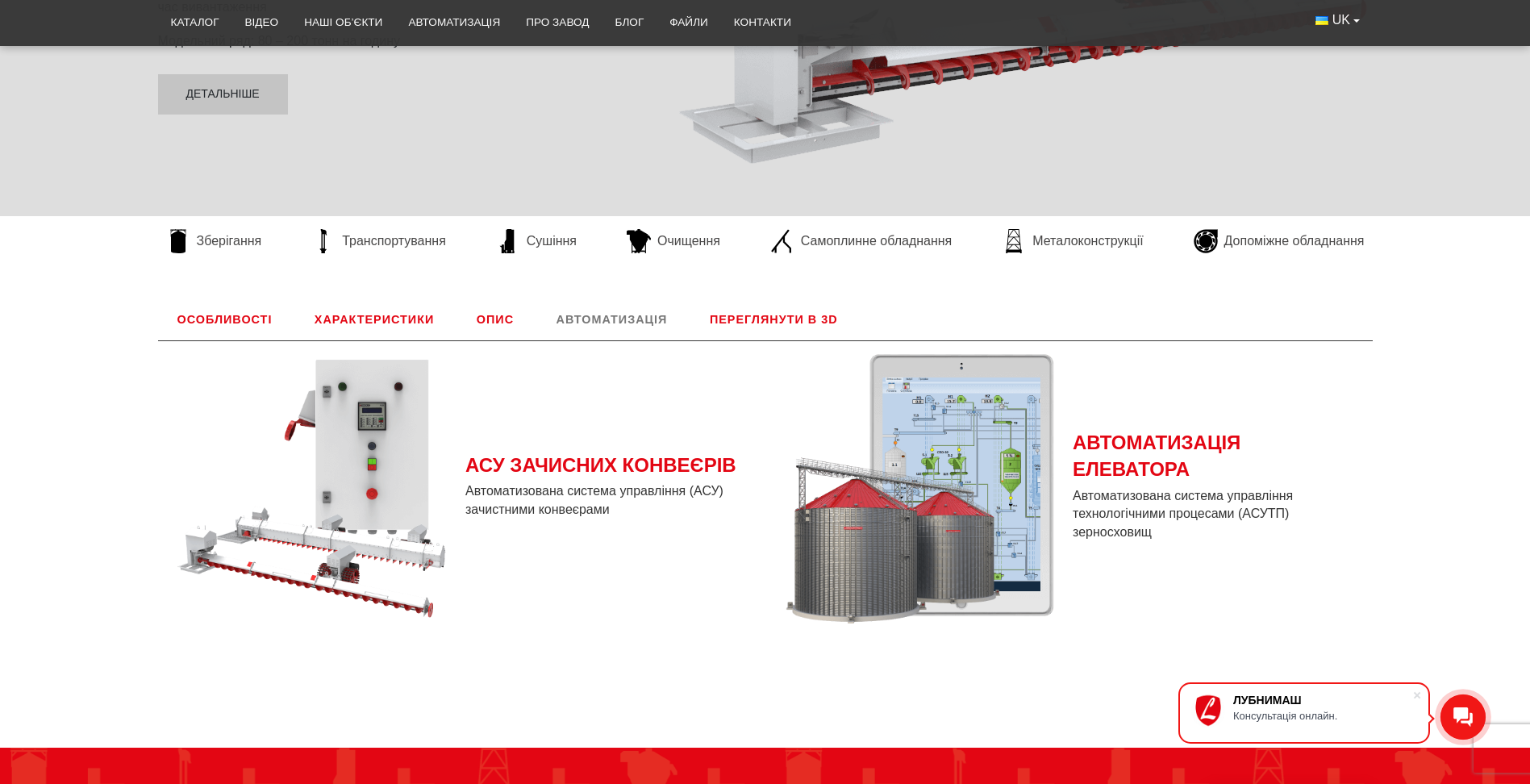
click at [764, 325] on link "Переглянути в 3D" at bounding box center [773, 319] width 167 height 42
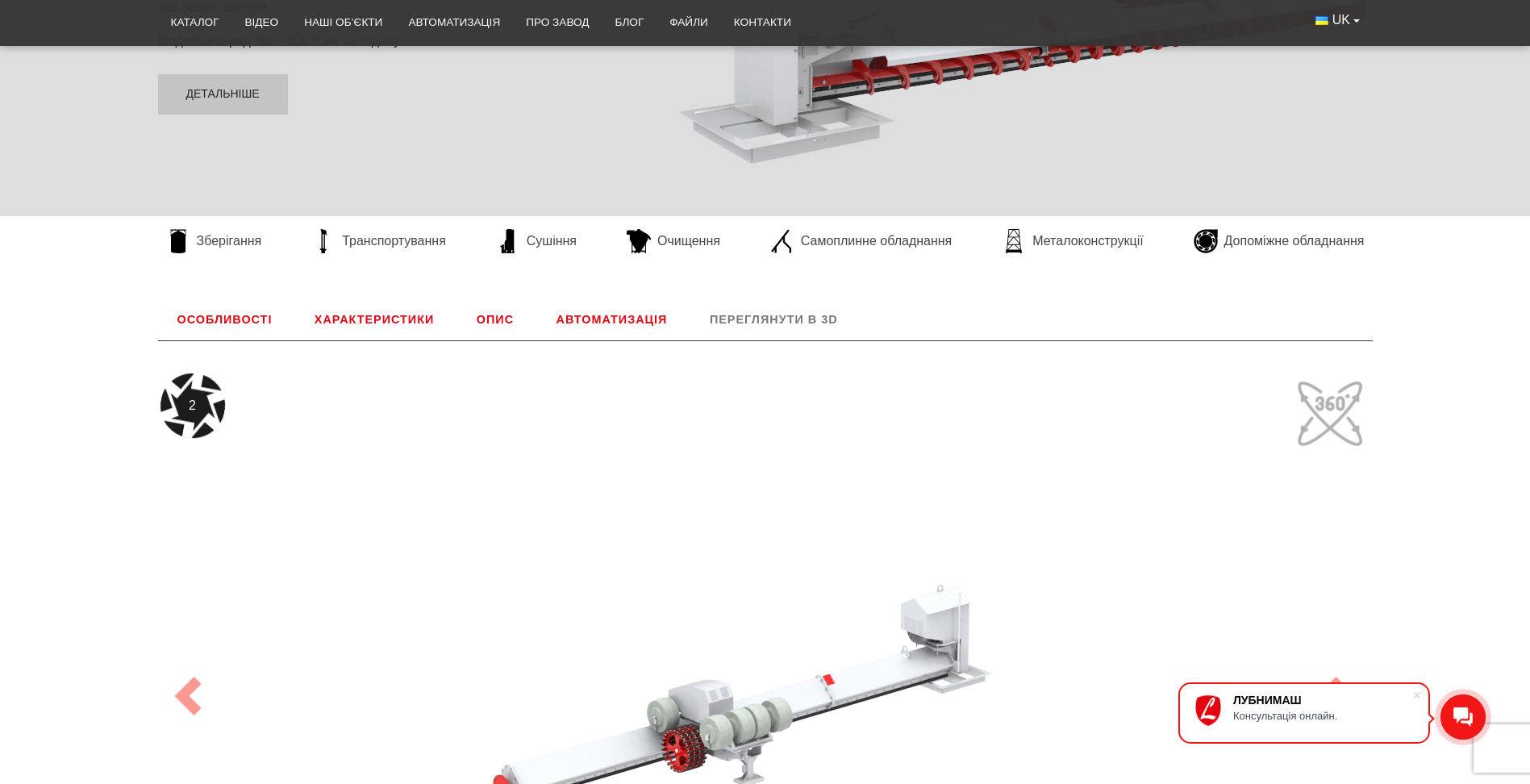
scroll to position [672, 0]
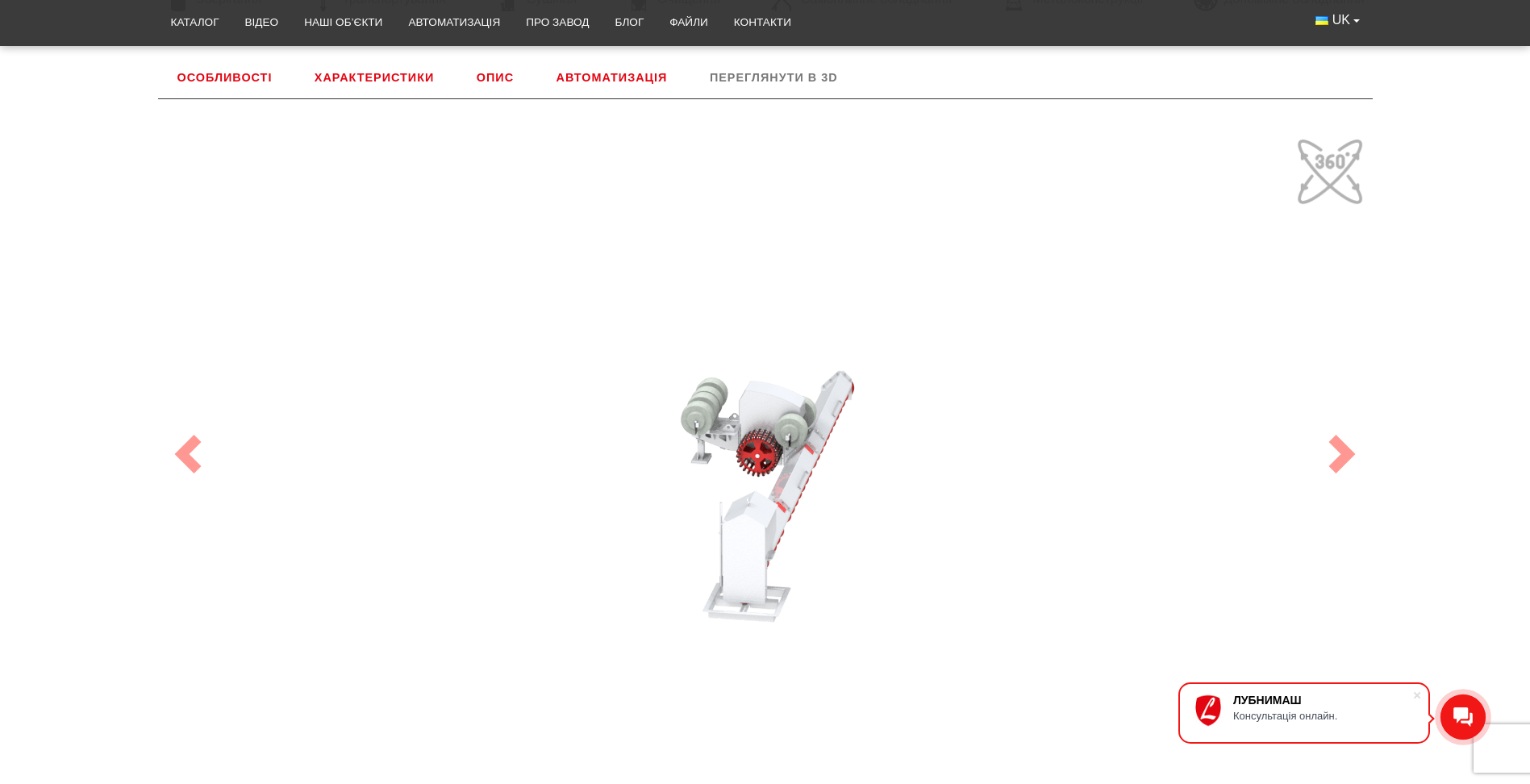
drag, startPoint x: 890, startPoint y: 443, endPoint x: 746, endPoint y: 436, distance: 144.2
click at [746, 436] on div "100" at bounding box center [765, 454] width 1210 height 645
click at [1344, 455] on span at bounding box center [1342, 454] width 38 height 38
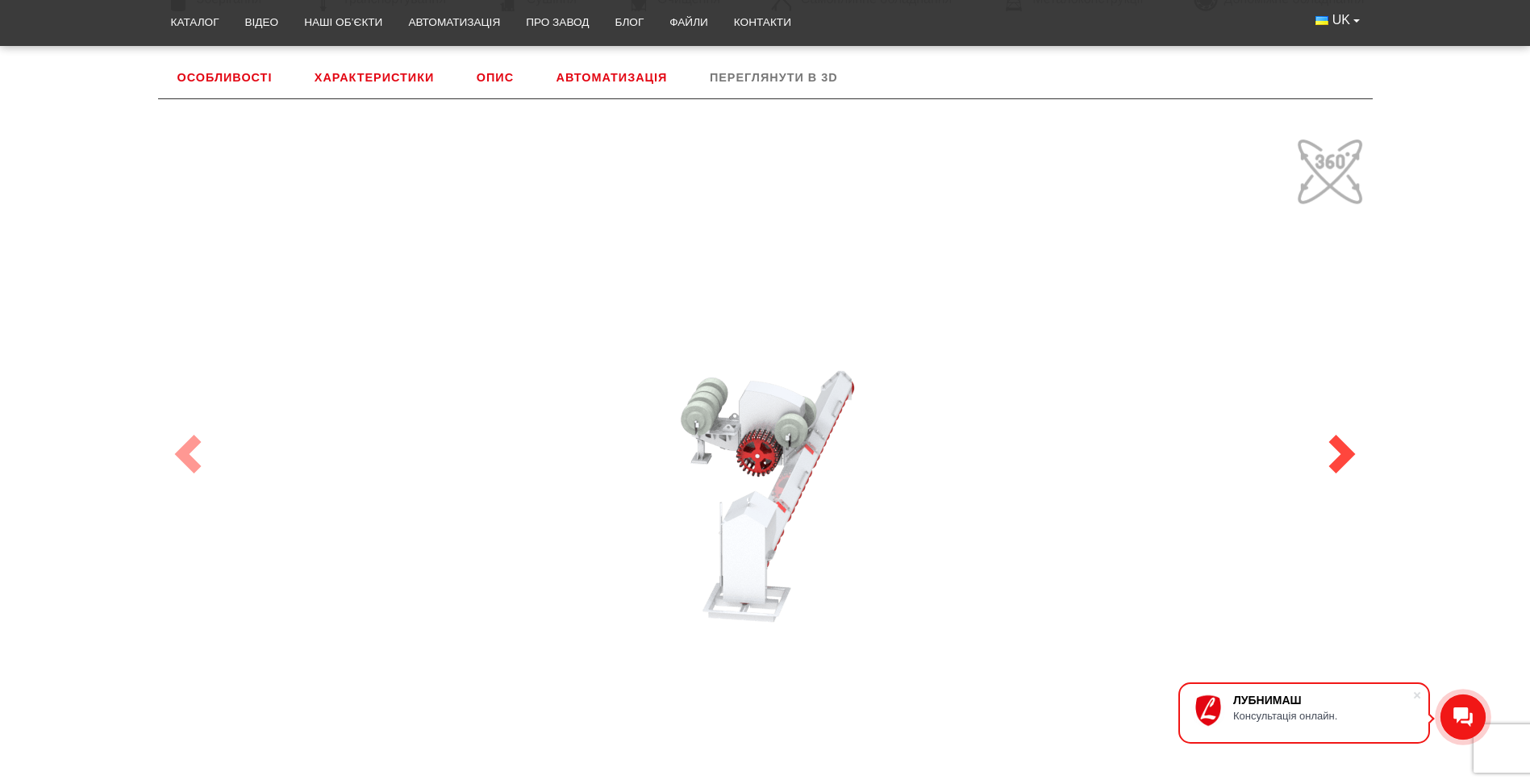
click at [1344, 455] on span at bounding box center [1342, 454] width 38 height 38
